Goal: Transaction & Acquisition: Purchase product/service

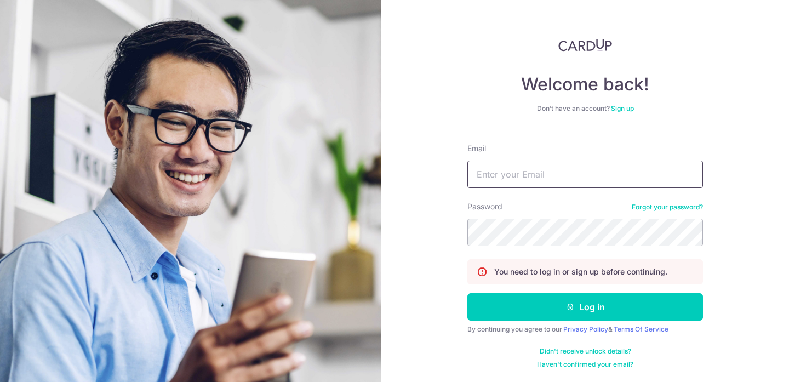
click at [556, 170] on input "Email" at bounding box center [585, 174] width 236 height 27
type input "[EMAIL_ADDRESS][DOMAIN_NAME]"
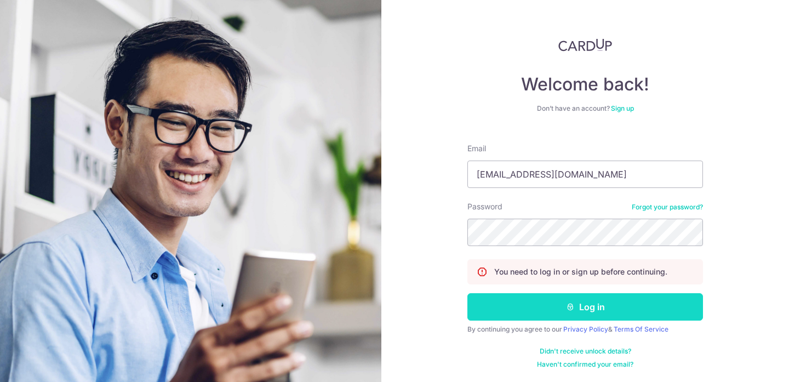
click at [594, 312] on button "Log in" at bounding box center [585, 306] width 236 height 27
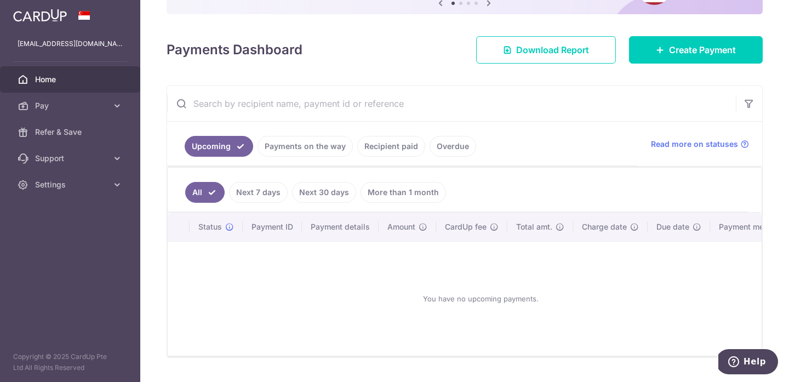
scroll to position [125, 0]
click at [693, 50] on span "Create Payment" at bounding box center [702, 50] width 67 height 13
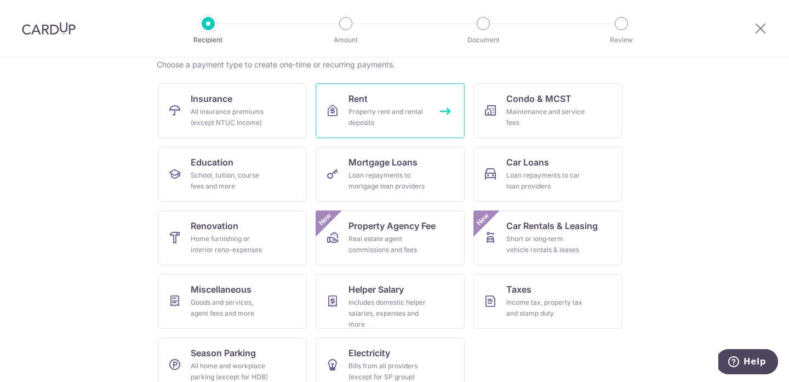
scroll to position [91, 0]
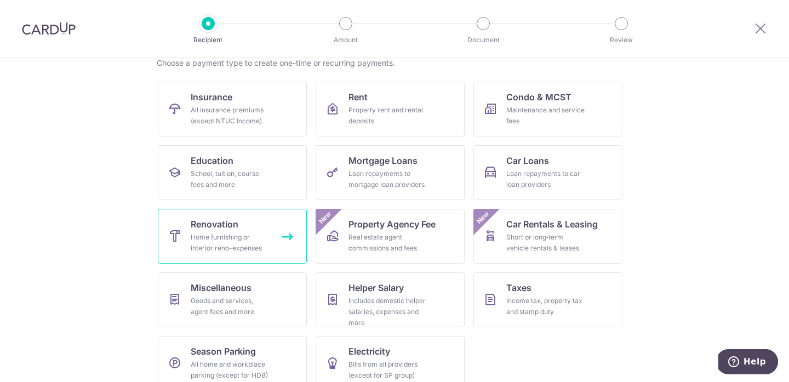
click at [233, 247] on div "Home furnishing or interior reno-expenses" at bounding box center [230, 243] width 79 height 22
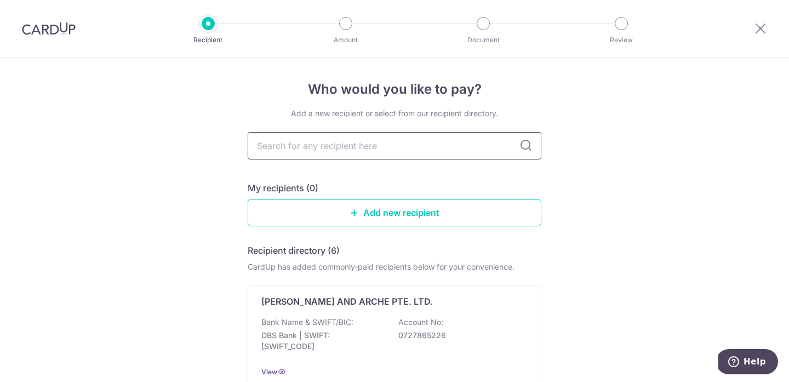
click at [394, 151] on input "text" at bounding box center [395, 145] width 294 height 27
type input "jolly"
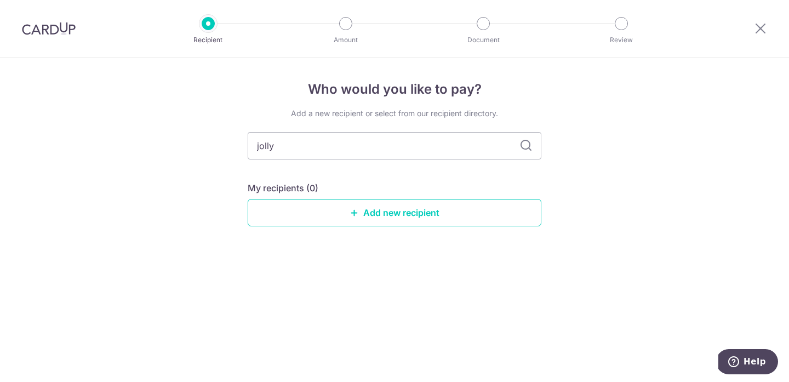
click at [524, 148] on icon at bounding box center [525, 145] width 13 height 13
click at [338, 155] on input "jolly" at bounding box center [395, 145] width 294 height 27
type input "jolly"
drag, startPoint x: 345, startPoint y: 150, endPoint x: 128, endPoint y: 151, distance: 217.5
click at [152, 192] on div "Who would you like to pay? Add a new recipient or select from our recipient dir…" at bounding box center [394, 220] width 789 height 324
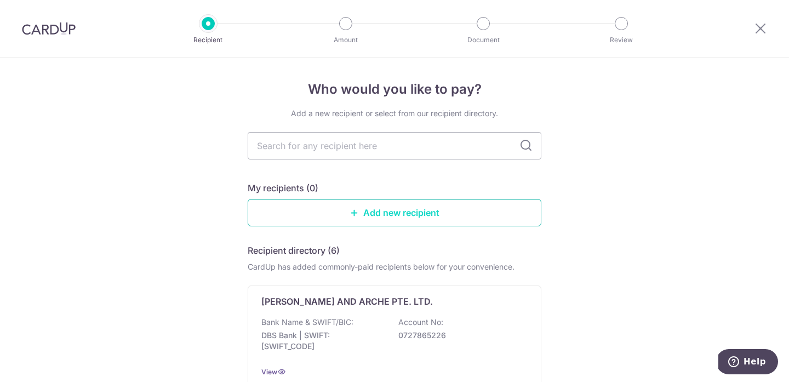
click at [400, 216] on link "Add new recipient" at bounding box center [395, 212] width 294 height 27
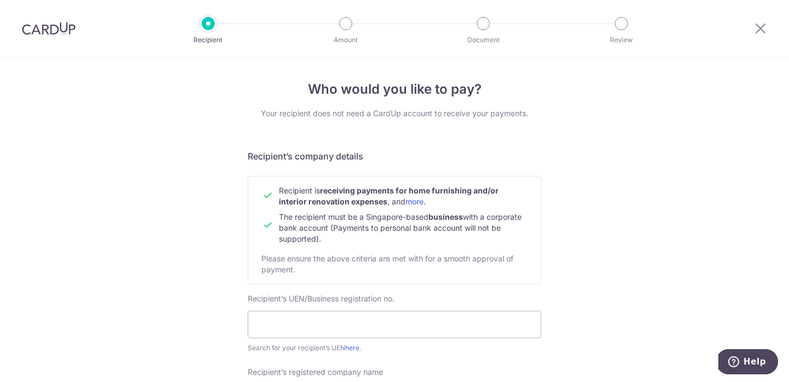
scroll to position [122, 0]
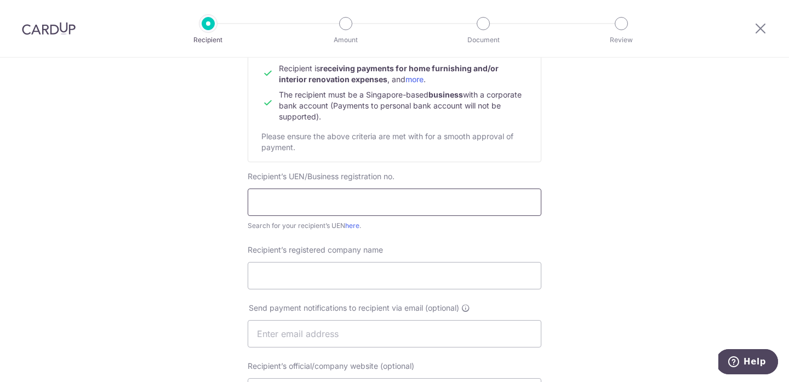
click at [376, 192] on input "text" at bounding box center [395, 201] width 294 height 27
type input "202507402C"
click at [361, 276] on input "Recipient’s registered company name" at bounding box center [395, 275] width 294 height 27
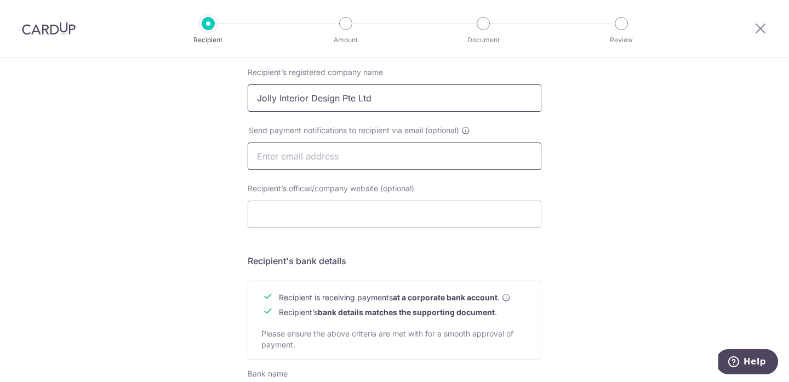
scroll to position [455, 0]
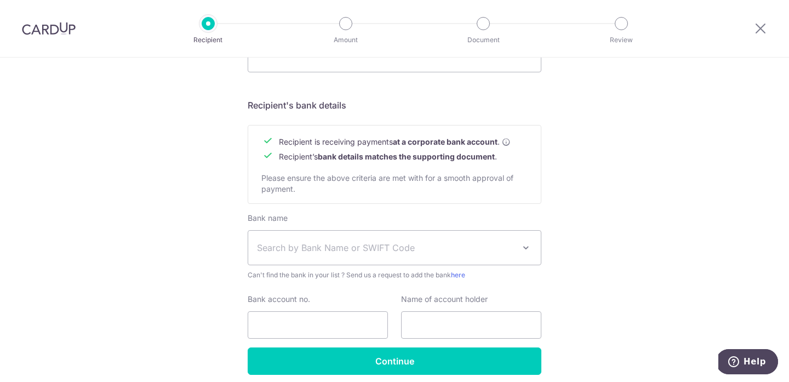
type input "Jolly Interior Design Pte Ltd"
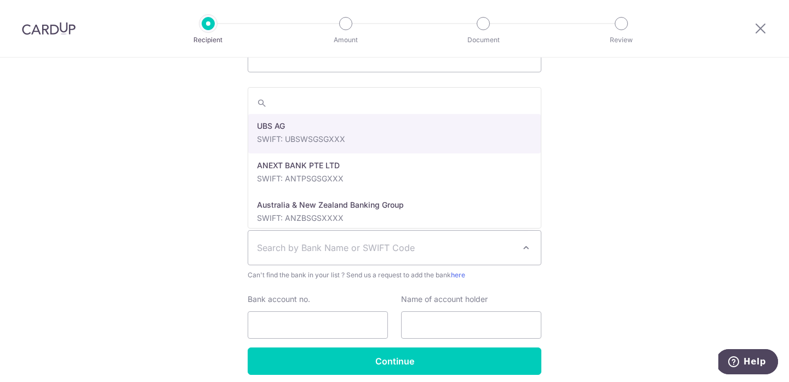
click at [391, 246] on span "Search by Bank Name or SWIFT Code" at bounding box center [386, 247] width 258 height 13
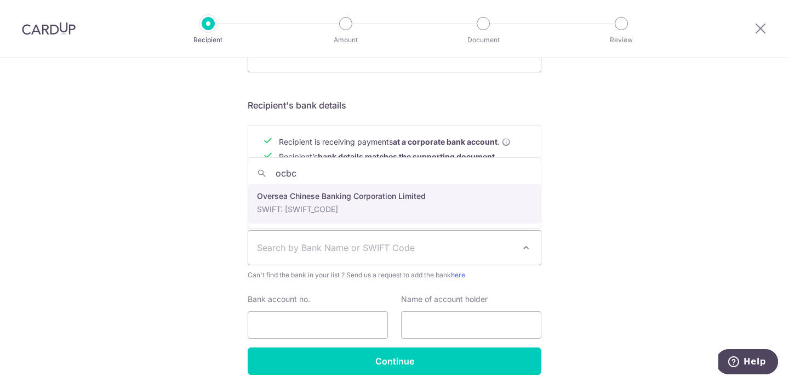
type input "ocbc"
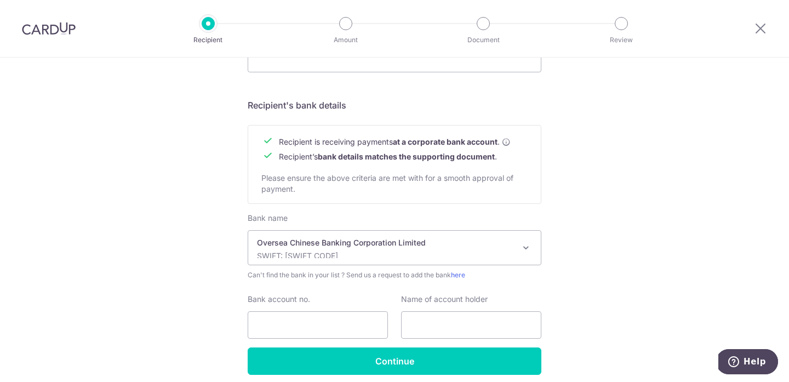
select select "12"
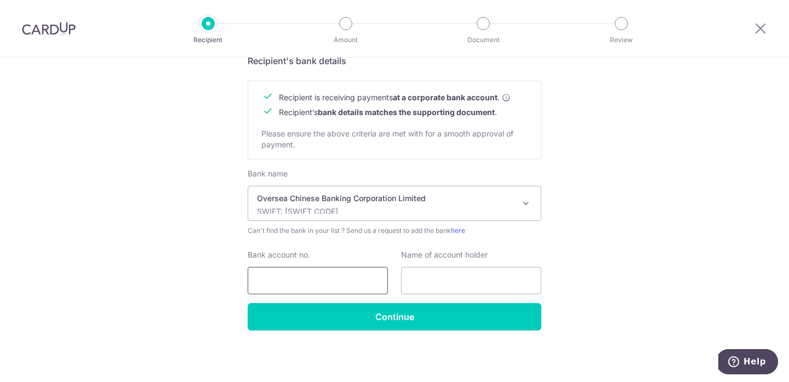
click at [340, 278] on input "Bank account no." at bounding box center [318, 280] width 140 height 27
click at [316, 281] on input "Bank account no." at bounding box center [318, 280] width 140 height 27
type input "2"
type input "604371674001"
click at [444, 275] on input "text" at bounding box center [471, 280] width 140 height 27
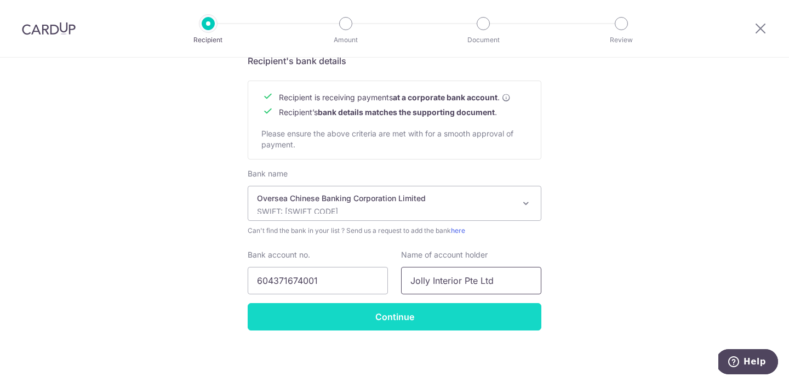
type input "Jolly Interior Pte Ltd"
click at [394, 319] on input "Continue" at bounding box center [395, 316] width 294 height 27
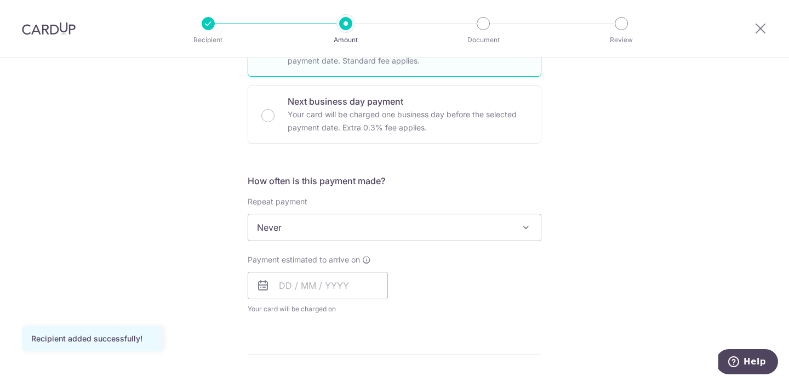
scroll to position [315, 0]
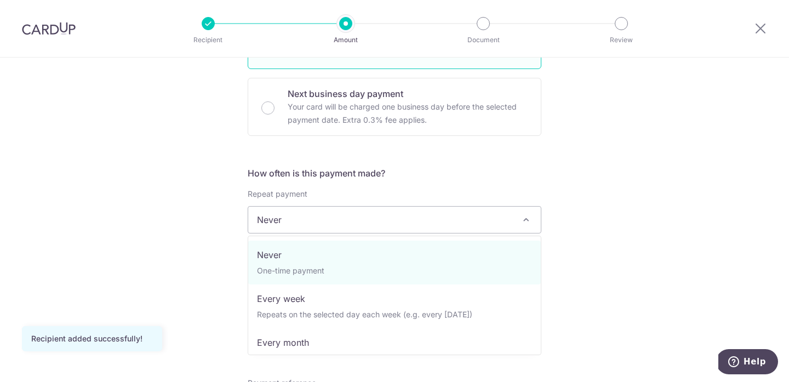
click at [494, 215] on span "Never" at bounding box center [394, 220] width 293 height 26
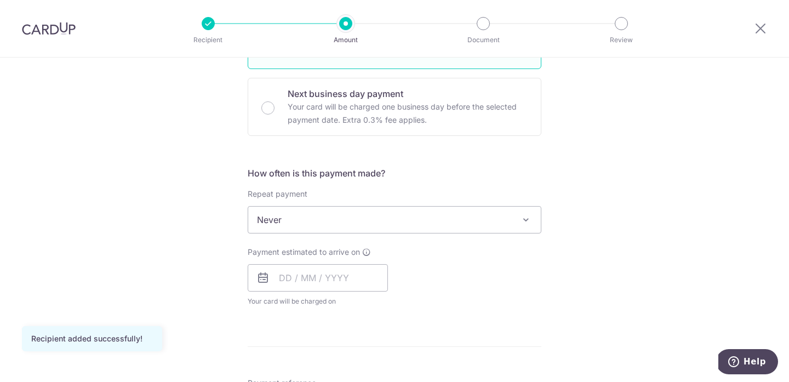
click at [494, 215] on span "Never" at bounding box center [394, 220] width 293 height 26
click at [329, 278] on input "text" at bounding box center [318, 277] width 140 height 27
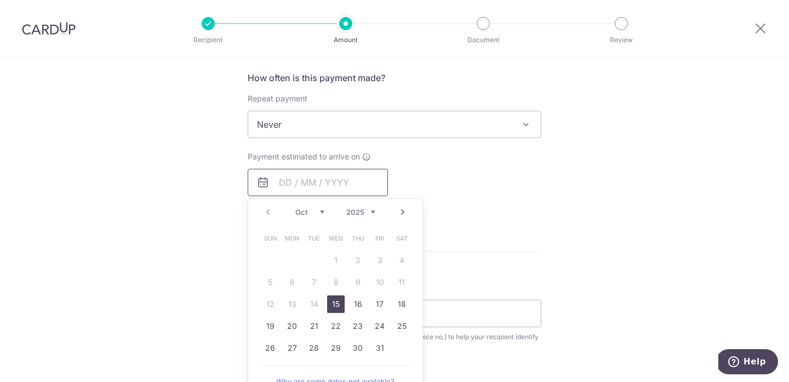
scroll to position [414, 0]
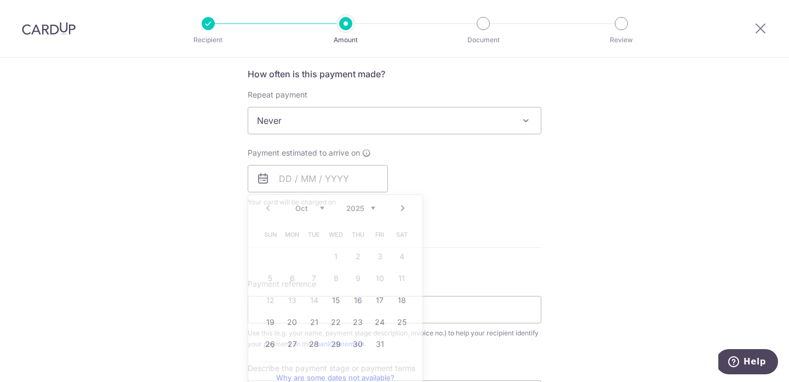
click at [531, 222] on form "Enter payment amount SGD Recipient added successfully! Select Card Select optio…" at bounding box center [395, 186] width 294 height 941
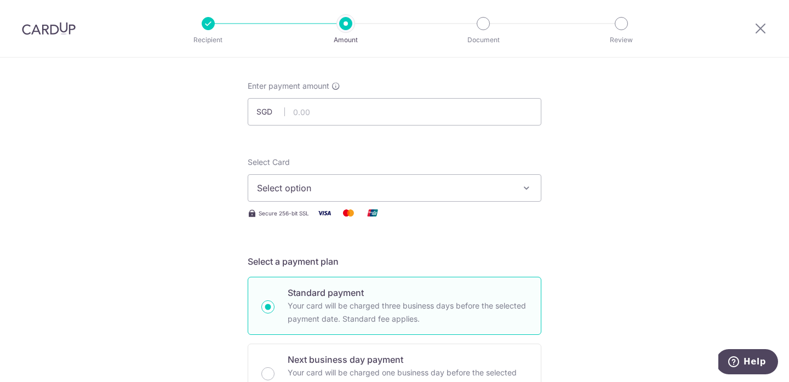
scroll to position [0, 0]
